Goal: Task Accomplishment & Management: Manage account settings

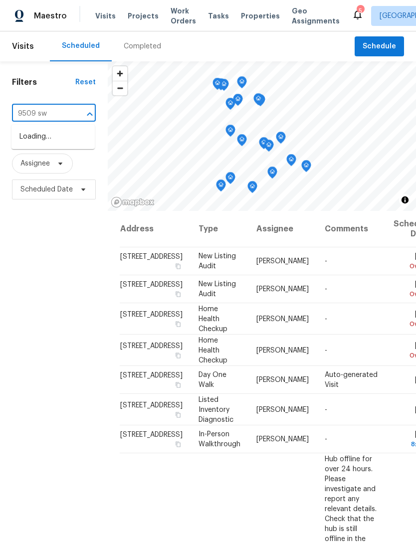
type input "9509 swi"
click at [36, 137] on li "[STREET_ADDRESS]" at bounding box center [52, 137] width 83 height 16
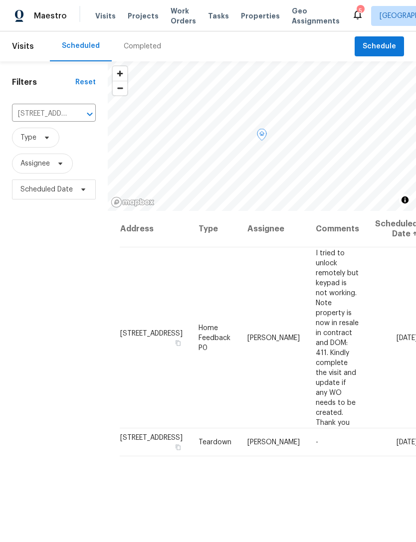
click at [0, 0] on icon at bounding box center [0, 0] width 0 height 0
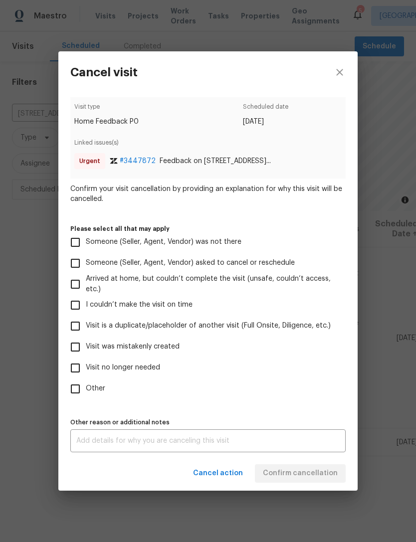
click at [135, 349] on span "Visit was mistakenly created" at bounding box center [133, 347] width 94 height 10
click at [86, 349] on input "Visit was mistakenly created" at bounding box center [75, 347] width 21 height 21
checkbox input "true"
click at [302, 474] on span "Confirm cancellation" at bounding box center [300, 473] width 75 height 12
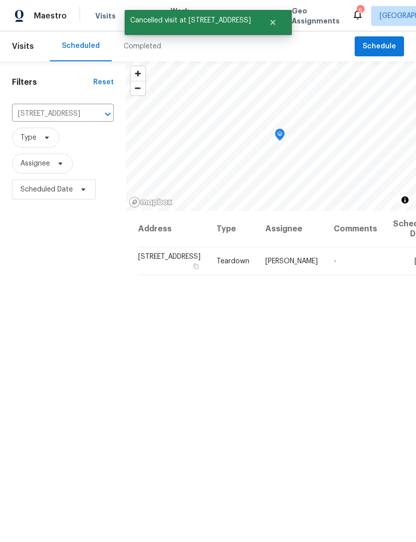
click at [90, 113] on icon "Clear" at bounding box center [95, 114] width 10 height 10
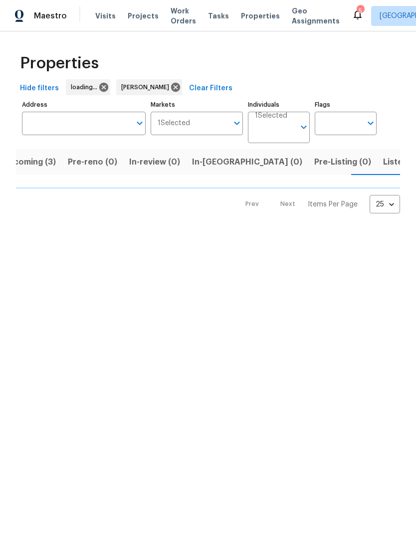
scroll to position [0, 20]
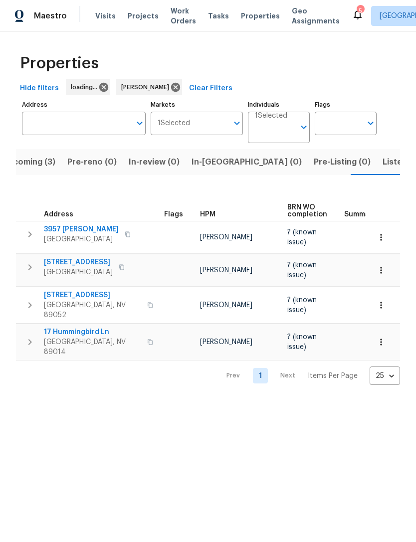
click at [214, 166] on span "In-reno (0)" at bounding box center [247, 162] width 110 height 14
